Goal: Task Accomplishment & Management: Manage account settings

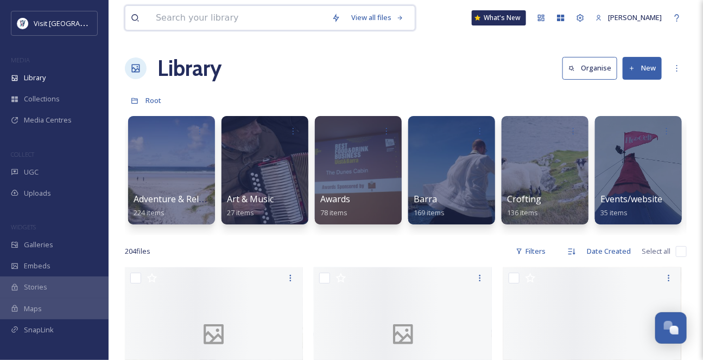
click at [215, 25] on input at bounding box center [238, 18] width 176 height 24
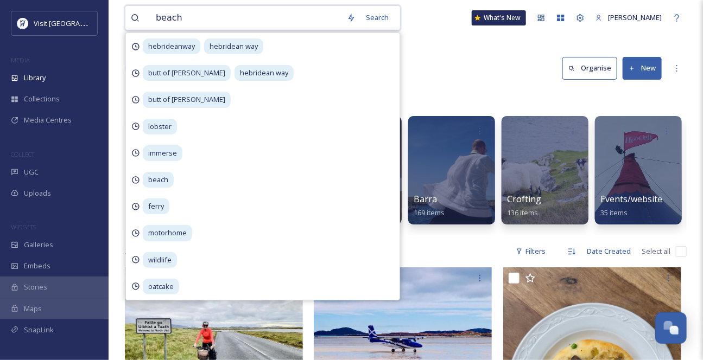
type input "beach"
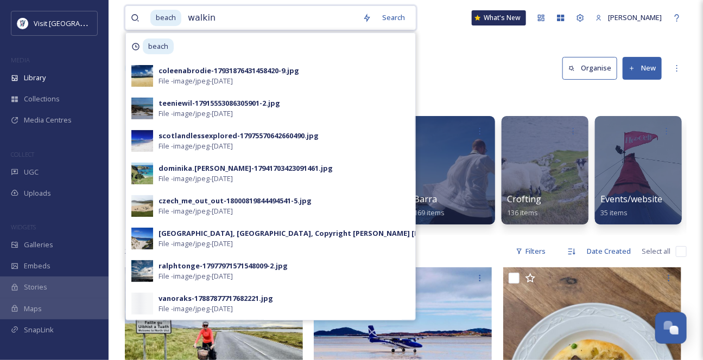
type input "walking"
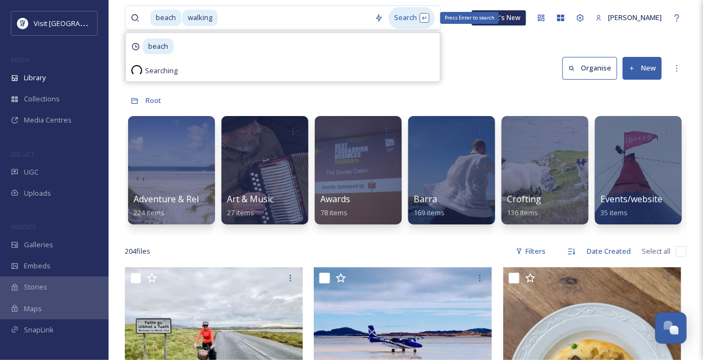
click at [422, 21] on div "Search Press Enter to search" at bounding box center [412, 17] width 46 height 21
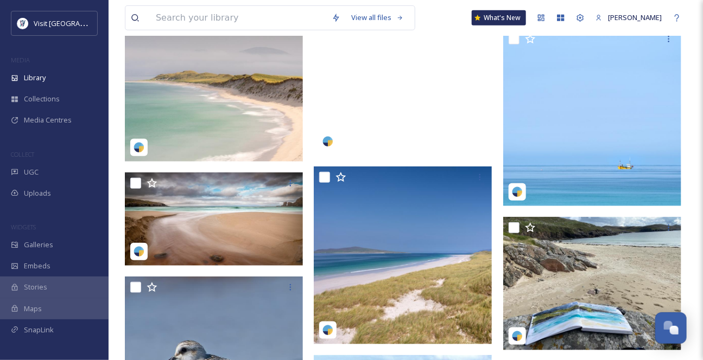
scroll to position [296, 0]
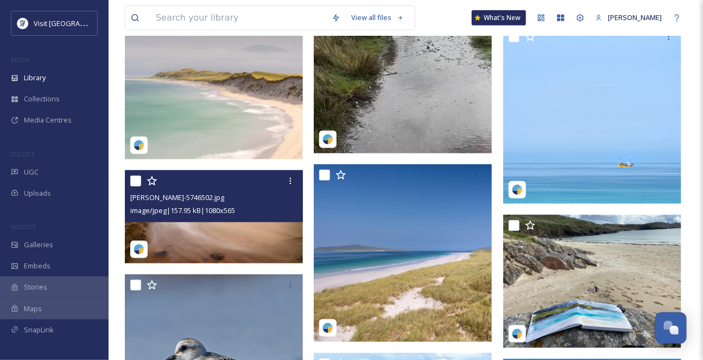
click at [257, 245] on img at bounding box center [214, 216] width 178 height 93
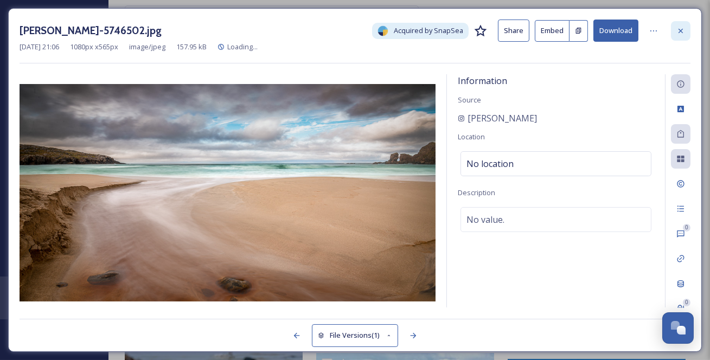
click at [682, 27] on icon at bounding box center [681, 31] width 9 height 9
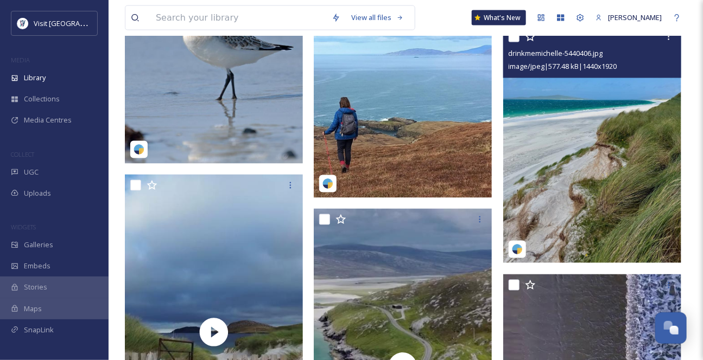
scroll to position [641, 0]
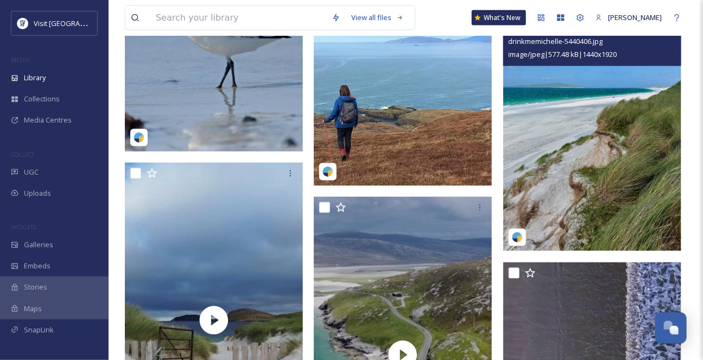
click at [610, 126] on img at bounding box center [592, 132] width 178 height 237
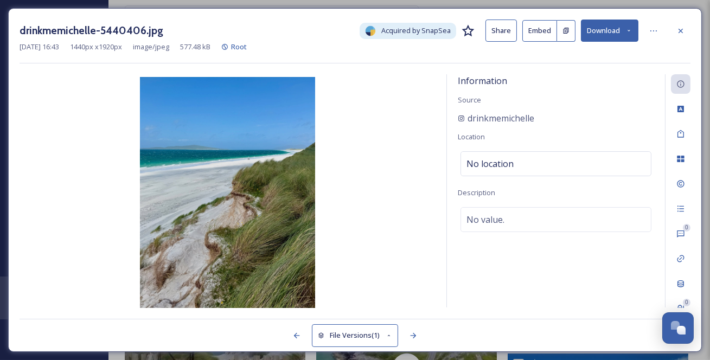
click at [689, 25] on div at bounding box center [681, 31] width 20 height 20
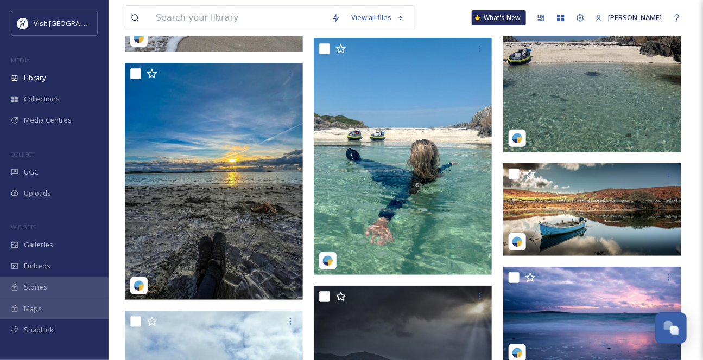
scroll to position [1628, 0]
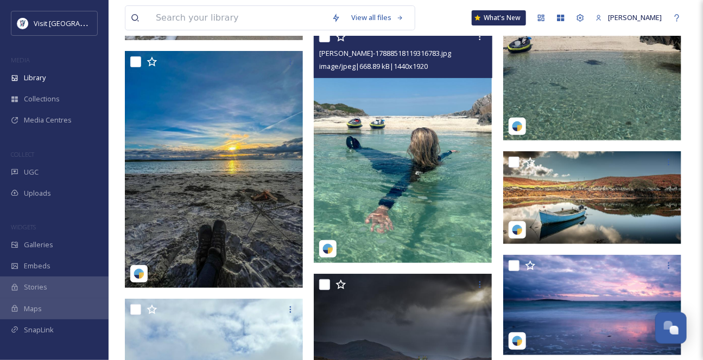
click at [430, 168] on img at bounding box center [403, 144] width 178 height 237
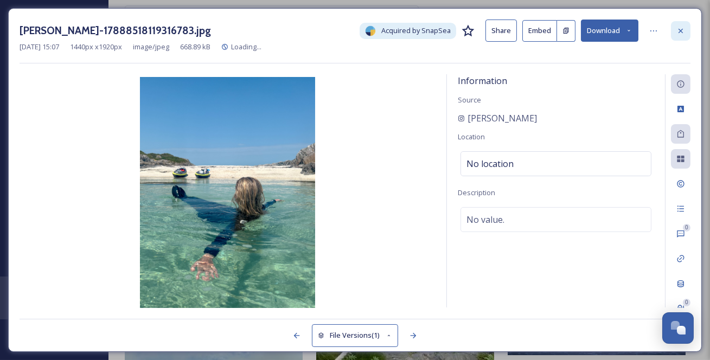
click at [683, 35] on icon at bounding box center [681, 31] width 9 height 9
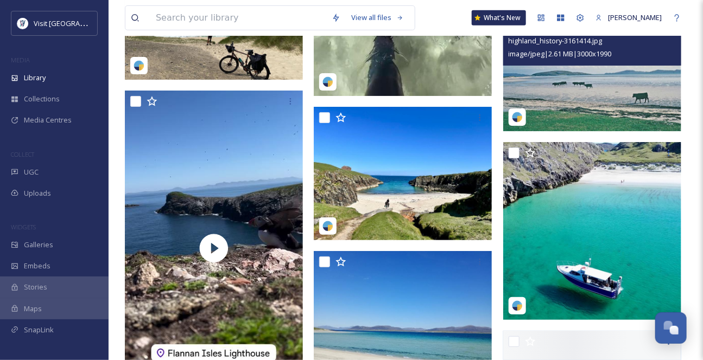
scroll to position [4932, 0]
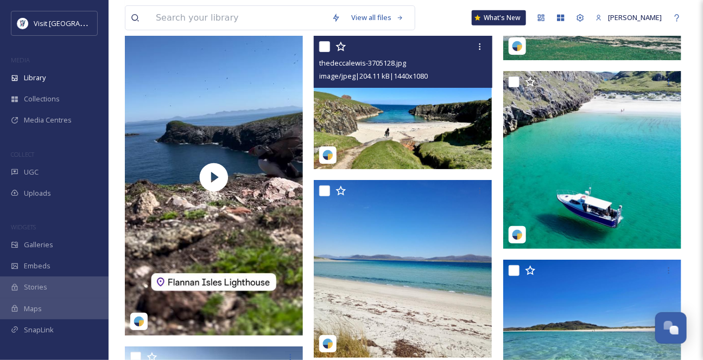
click at [443, 152] on img at bounding box center [403, 102] width 178 height 133
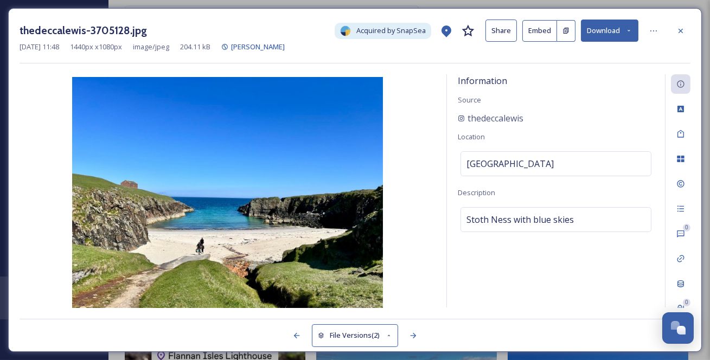
click at [628, 33] on icon at bounding box center [629, 30] width 7 height 7
click at [682, 28] on icon at bounding box center [681, 31] width 9 height 9
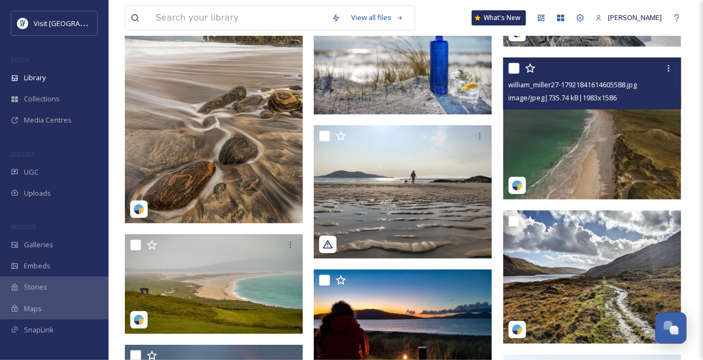
scroll to position [17018, 0]
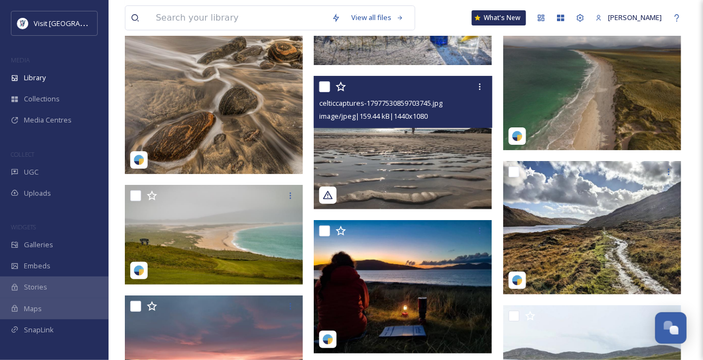
click at [412, 154] on img at bounding box center [403, 142] width 178 height 133
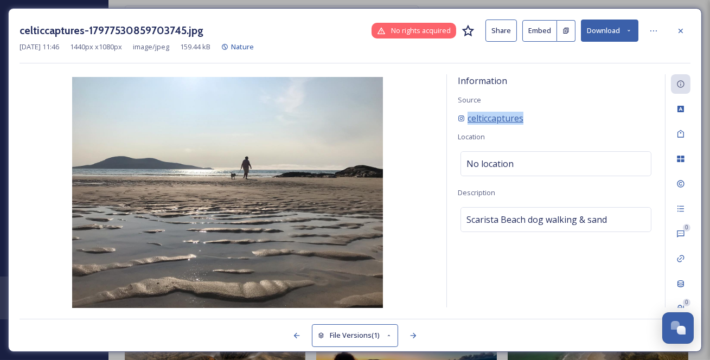
drag, startPoint x: 552, startPoint y: 135, endPoint x: 472, endPoint y: 137, distance: 80.9
click at [472, 125] on div "celticcaptures" at bounding box center [556, 118] width 196 height 13
copy span "celticcaptures"
click at [678, 33] on icon at bounding box center [681, 31] width 9 height 9
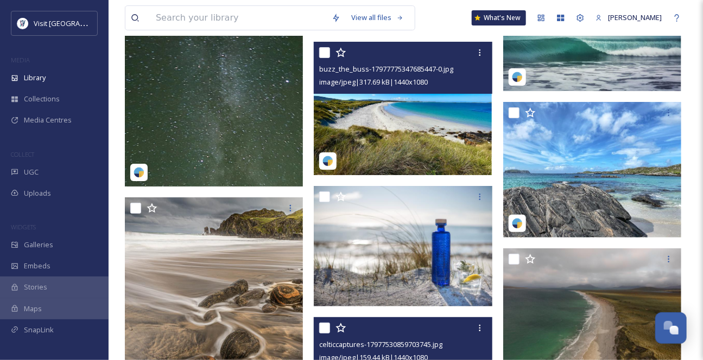
click at [454, 150] on img at bounding box center [403, 108] width 178 height 133
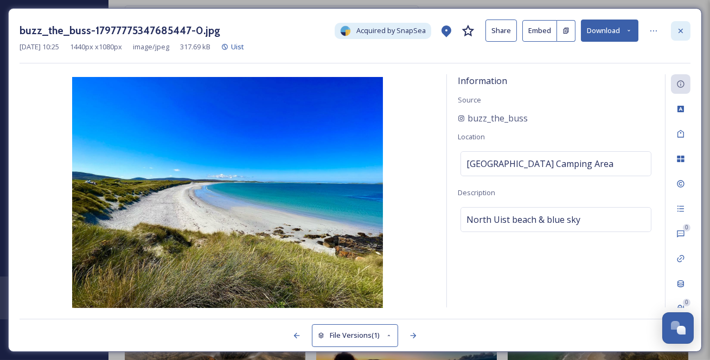
click at [678, 29] on icon at bounding box center [681, 31] width 9 height 9
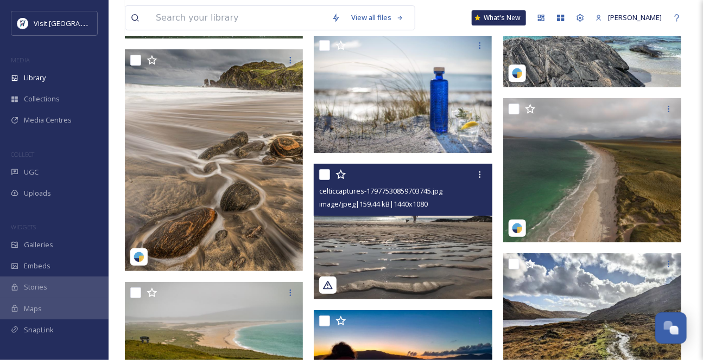
scroll to position [17216, 0]
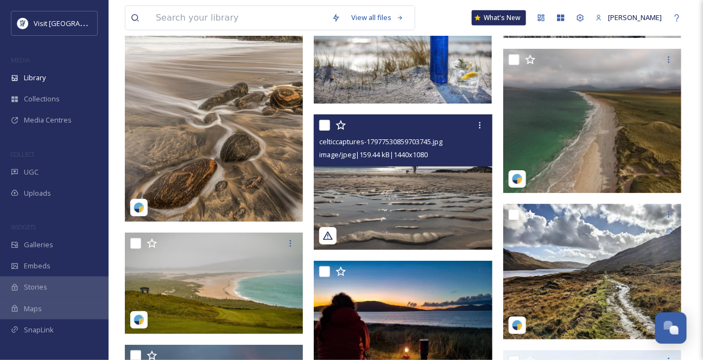
click at [408, 227] on img at bounding box center [404, 182] width 181 height 136
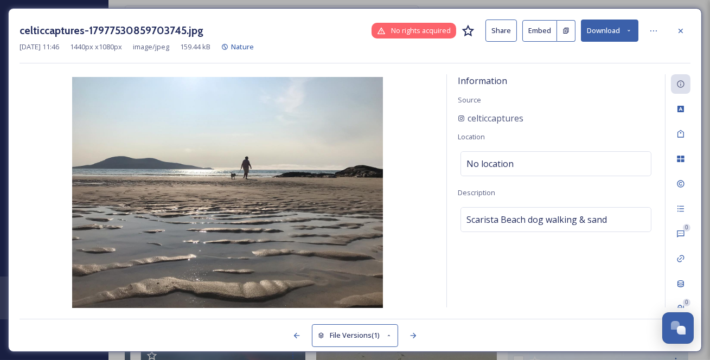
click at [628, 31] on icon at bounding box center [629, 31] width 3 height 2
click at [661, 33] on div at bounding box center [654, 31] width 20 height 20
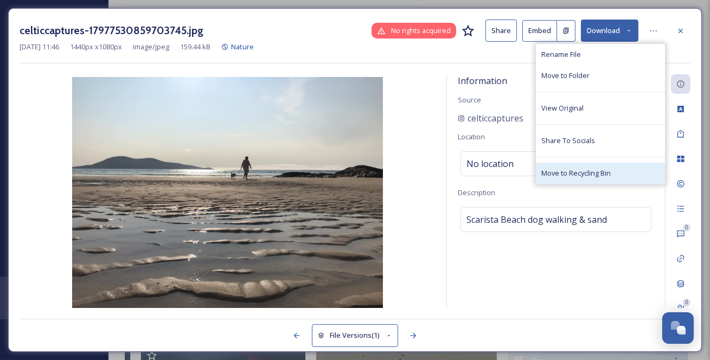
click at [603, 179] on span "Move to Recycling Bin" at bounding box center [576, 173] width 69 height 10
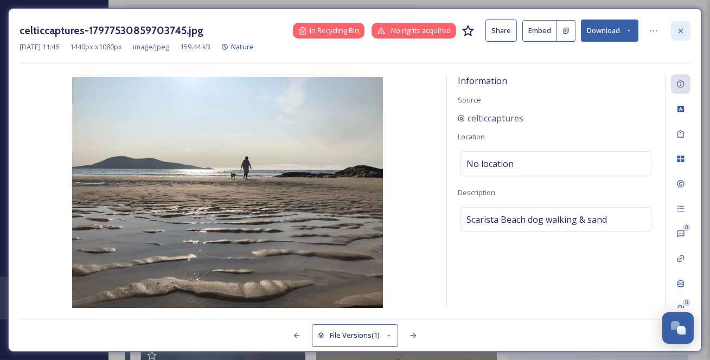
click at [685, 30] on div at bounding box center [681, 31] width 20 height 20
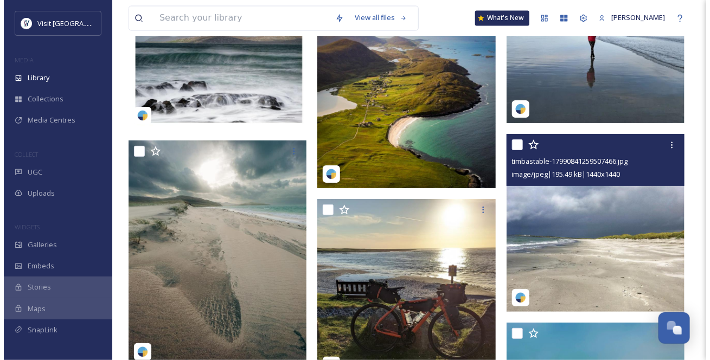
scroll to position [17709, 0]
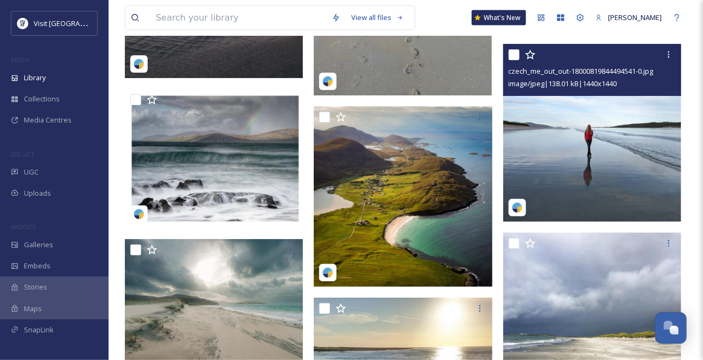
click at [589, 155] on img at bounding box center [592, 133] width 178 height 178
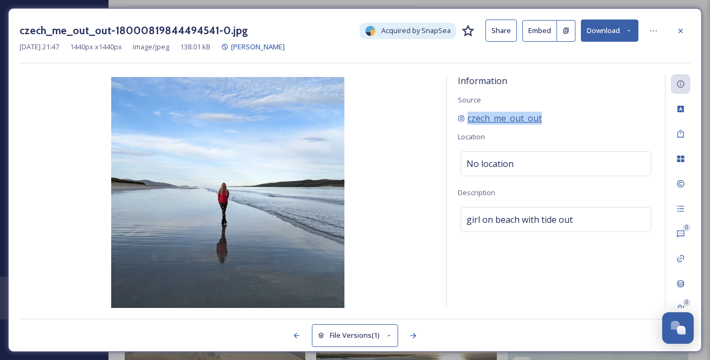
drag, startPoint x: 571, startPoint y: 131, endPoint x: 464, endPoint y: 135, distance: 107.5
click at [464, 125] on div "czech_me_out_out" at bounding box center [556, 118] width 196 height 13
copy span "czech_me_out_out"
click at [625, 27] on button "Download" at bounding box center [610, 31] width 58 height 22
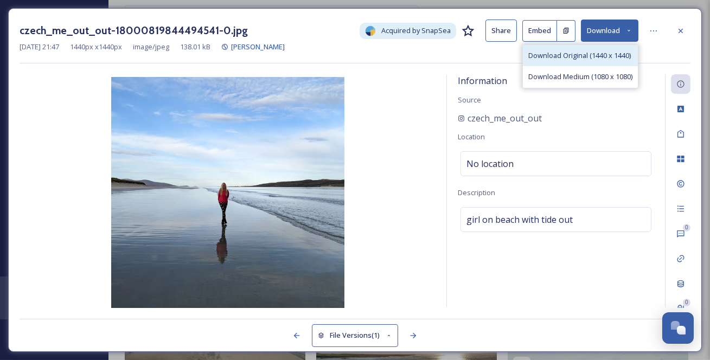
click at [587, 61] on span "Download Original (1440 x 1440)" at bounding box center [580, 55] width 103 height 10
